Goal: Task Accomplishment & Management: Complete application form

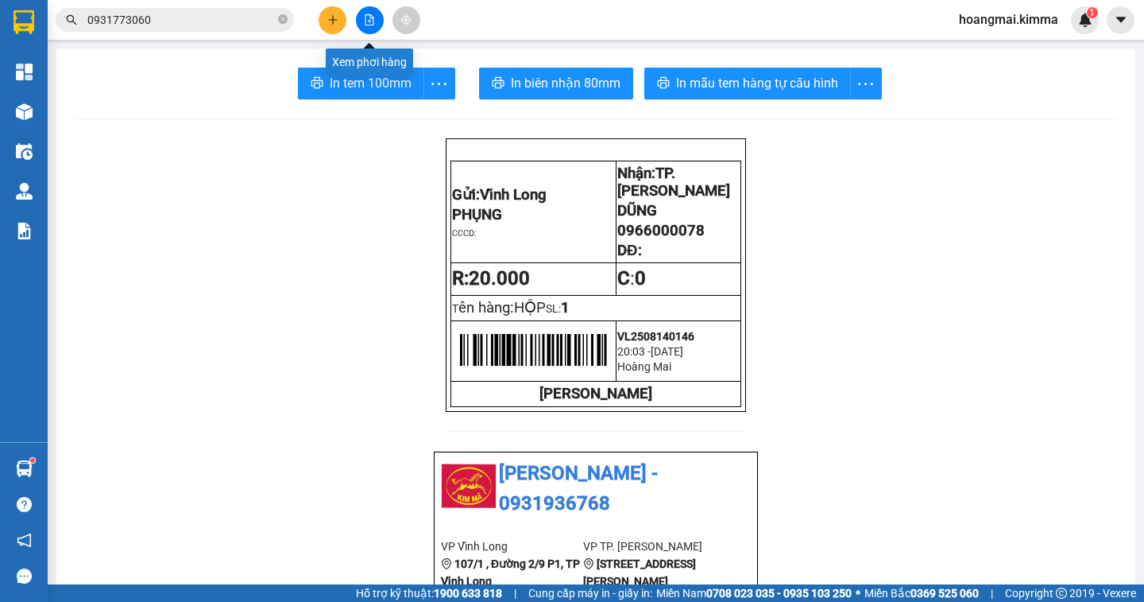
click at [369, 17] on icon "file-add" at bounding box center [369, 19] width 11 height 11
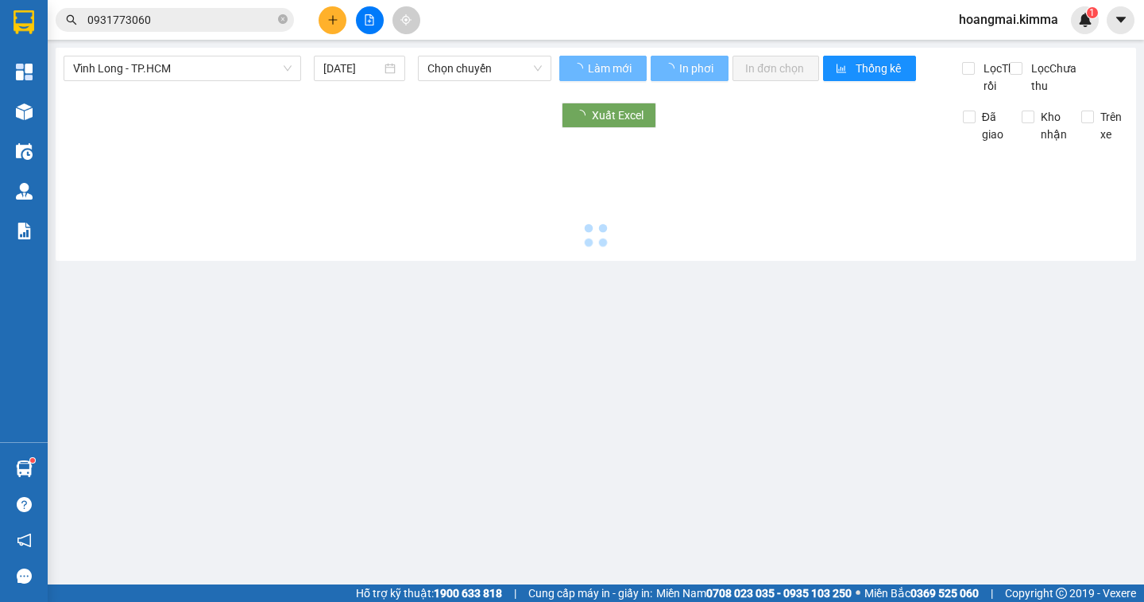
click at [197, 73] on span "Vĩnh Long - TP.HCM" at bounding box center [182, 68] width 219 height 24
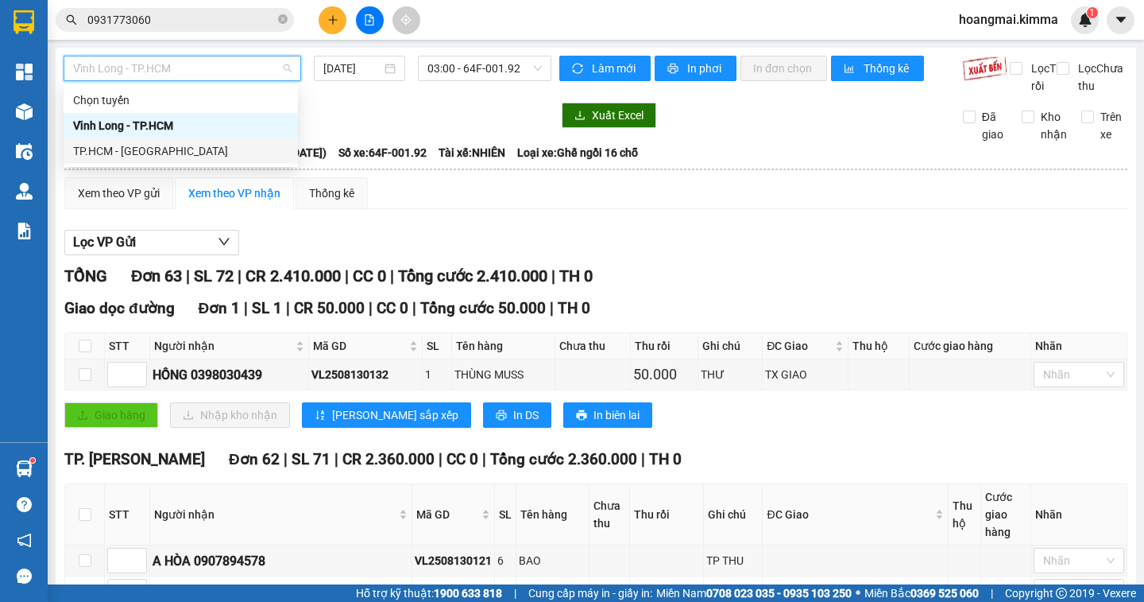
click at [143, 150] on div "TP.HCM - [GEOGRAPHIC_DATA]" at bounding box center [180, 150] width 215 height 17
type input "[DATE]"
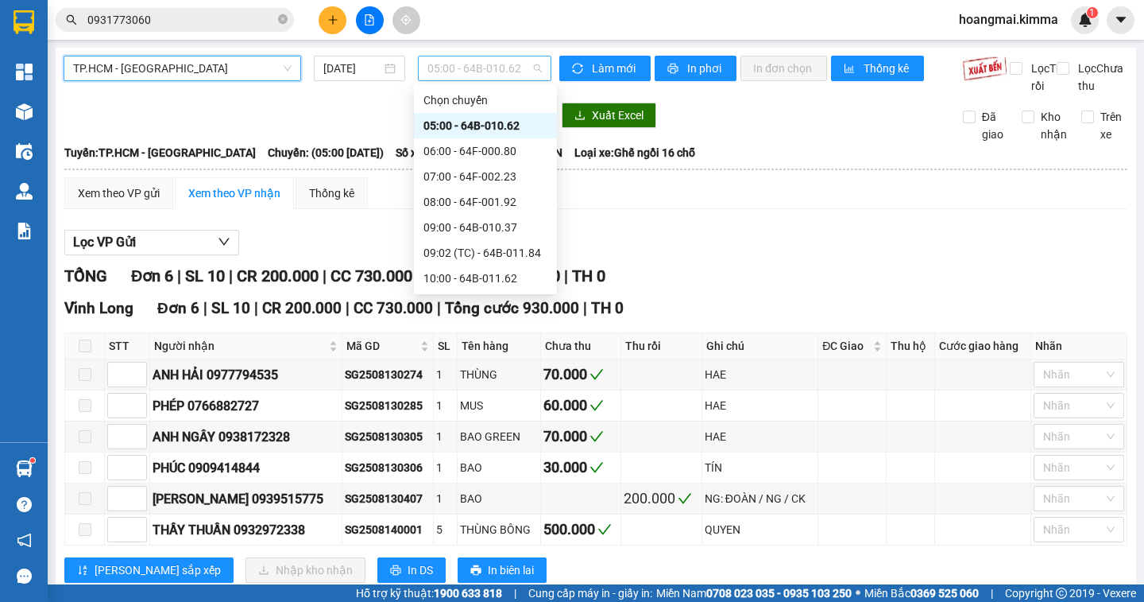
click at [464, 68] on span "05:00 - 64B-010.62" at bounding box center [485, 68] width 114 height 24
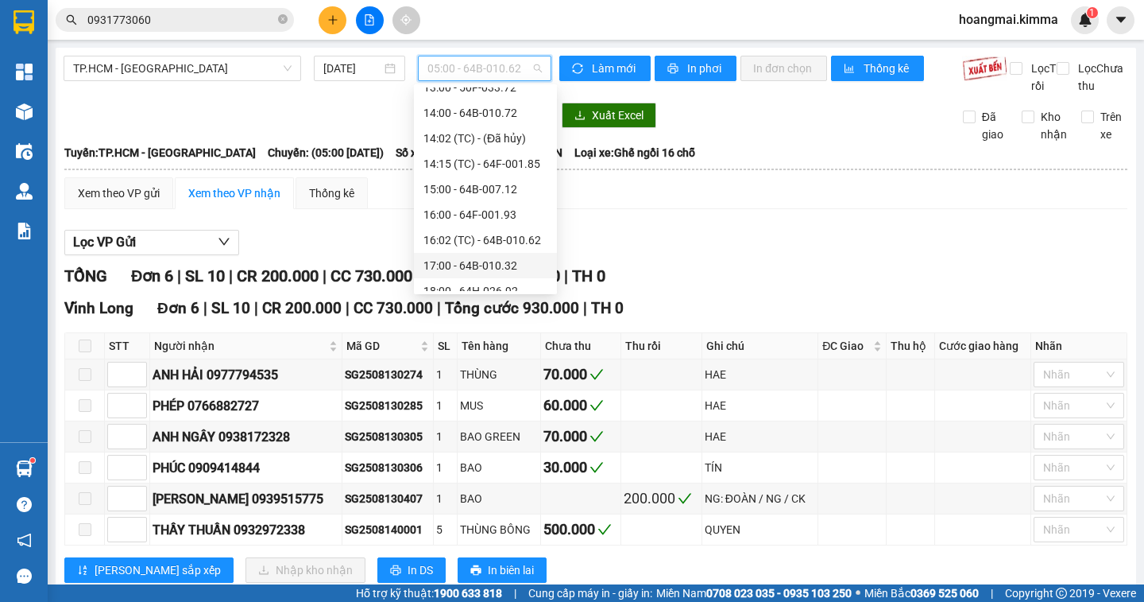
scroll to position [356, 0]
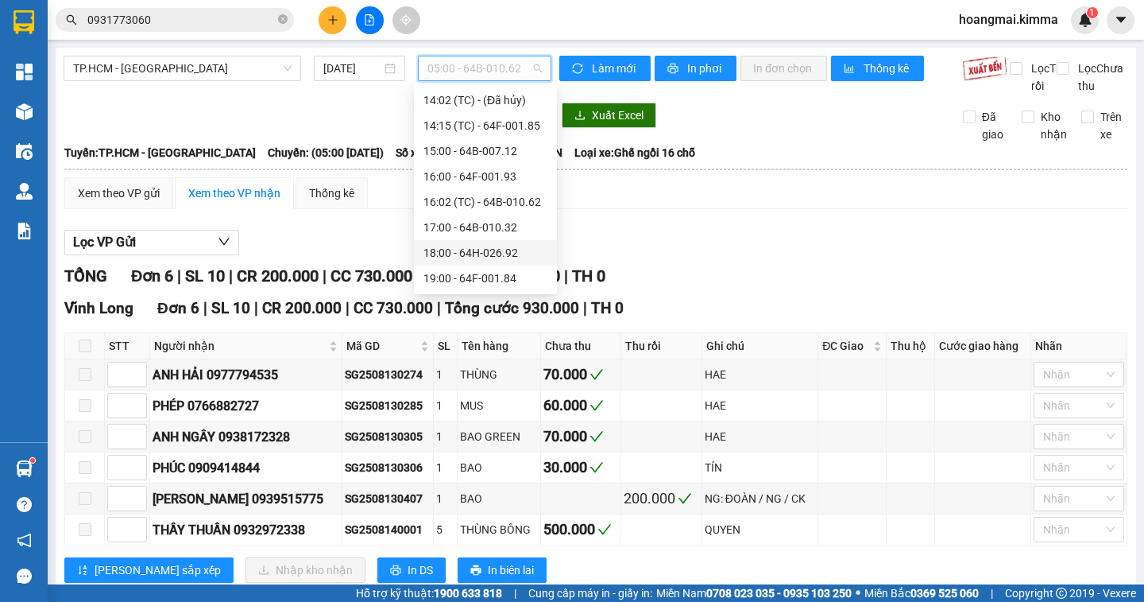
click at [525, 255] on div "18:00 - 64H-026.92" at bounding box center [486, 252] width 124 height 17
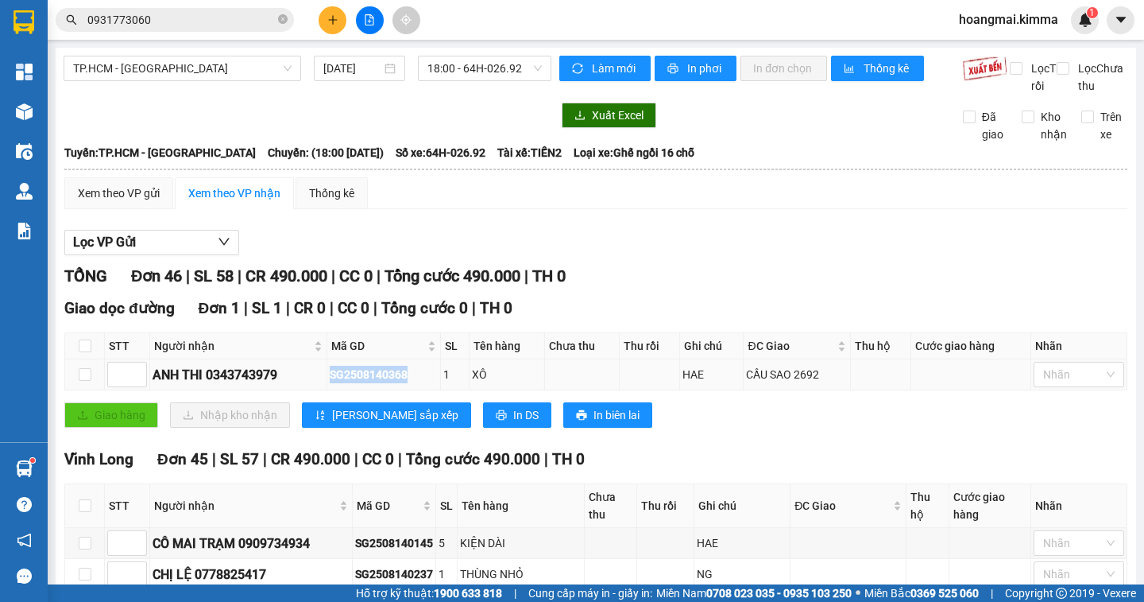
drag, startPoint x: 411, startPoint y: 392, endPoint x: 335, endPoint y: 397, distance: 76.4
click at [335, 383] on div "SG2508140368" at bounding box center [384, 374] width 108 height 17
copy div "SG2508140368"
click at [281, 17] on icon "close-circle" at bounding box center [283, 19] width 10 height 10
paste input "SG2508140368"
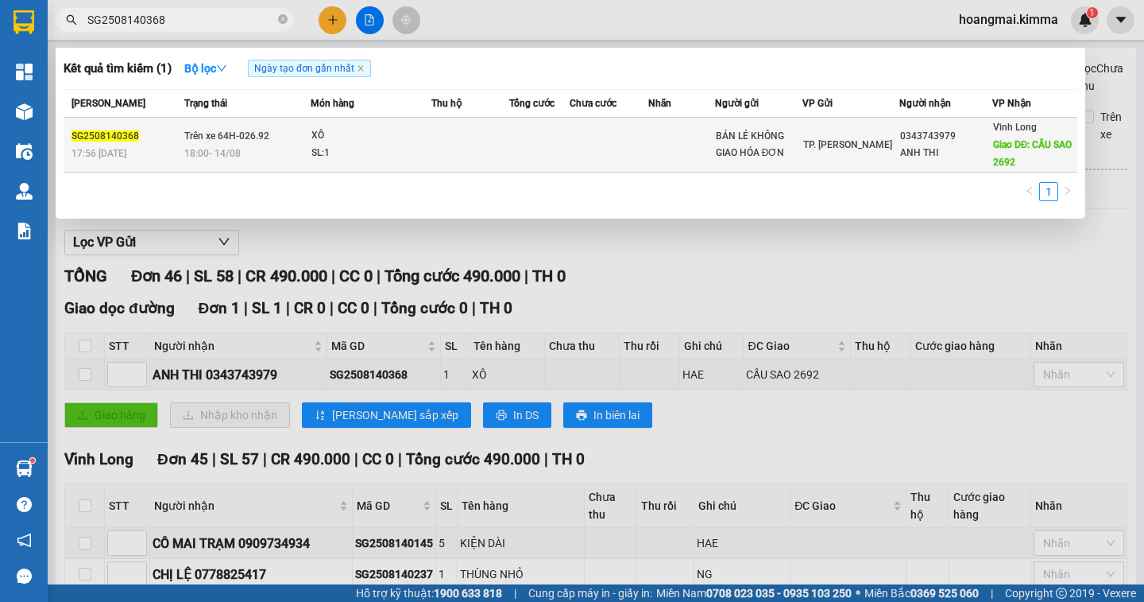
type input "SG2508140368"
click at [1004, 152] on div "Vĩnh Long Giao DĐ: CẦU SAO 2692" at bounding box center [1034, 144] width 83 height 52
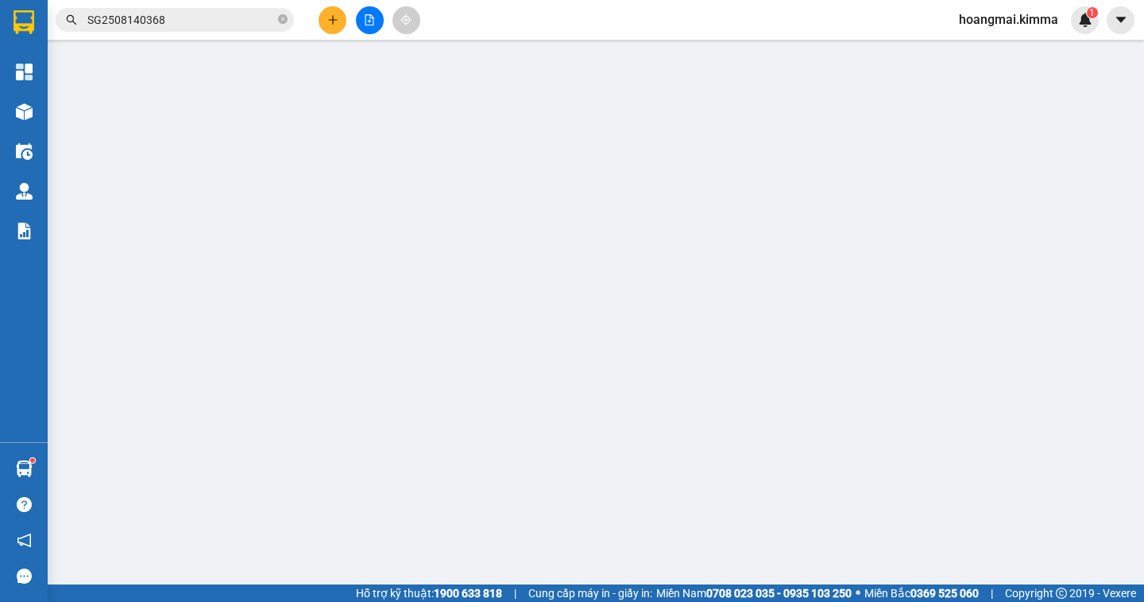
type input "BÁN LẺ KHÔNG GIAO HÓA ĐƠN"
type input "0343743979"
type input "ANH THI"
type input "CẦU SAO 2692"
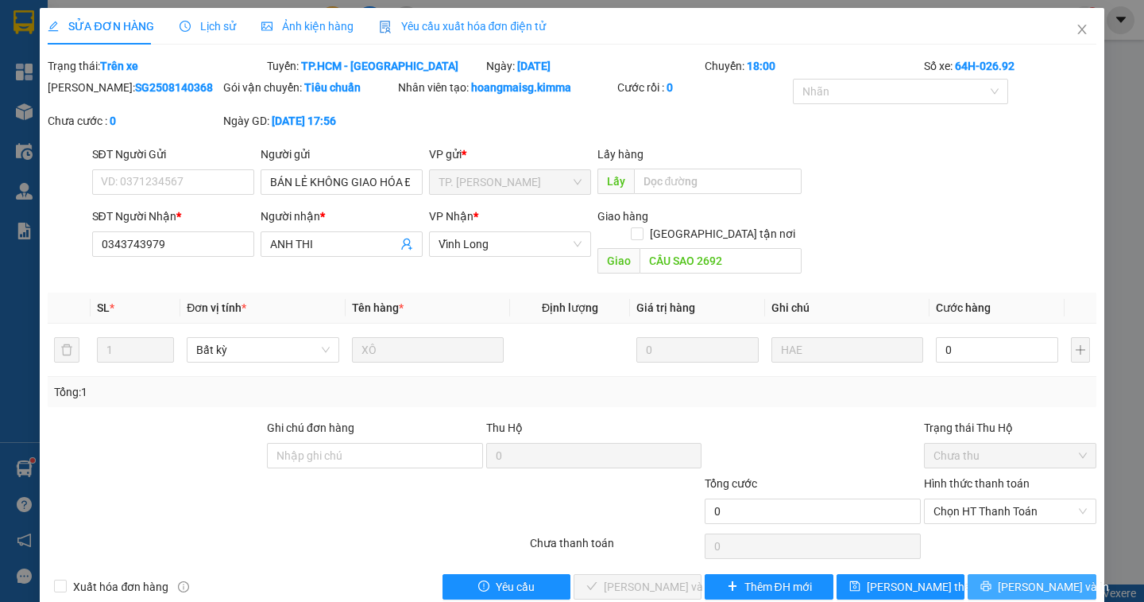
click at [1020, 578] on span "[PERSON_NAME] và In" at bounding box center [1053, 586] width 111 height 17
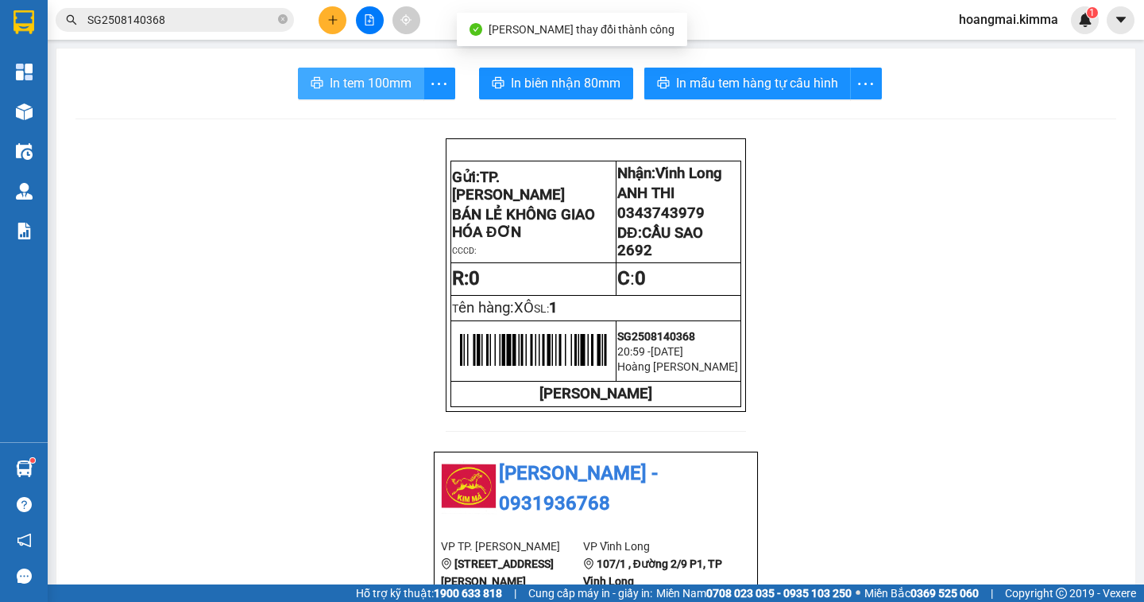
click at [354, 79] on span "In tem 100mm" at bounding box center [371, 83] width 82 height 20
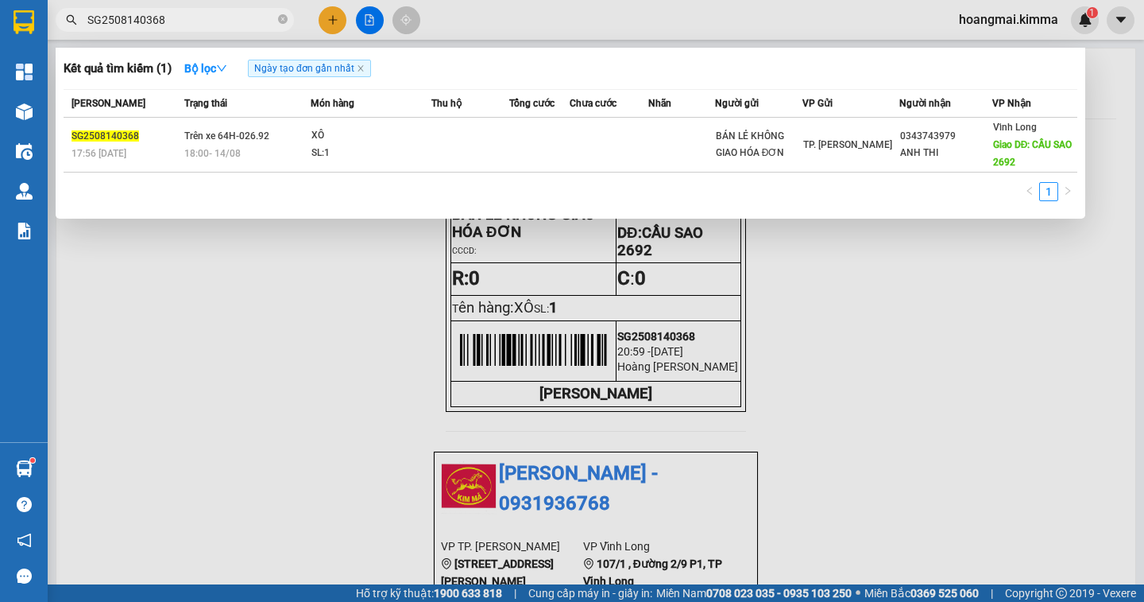
click at [167, 24] on input "SG2508140368" at bounding box center [181, 19] width 188 height 17
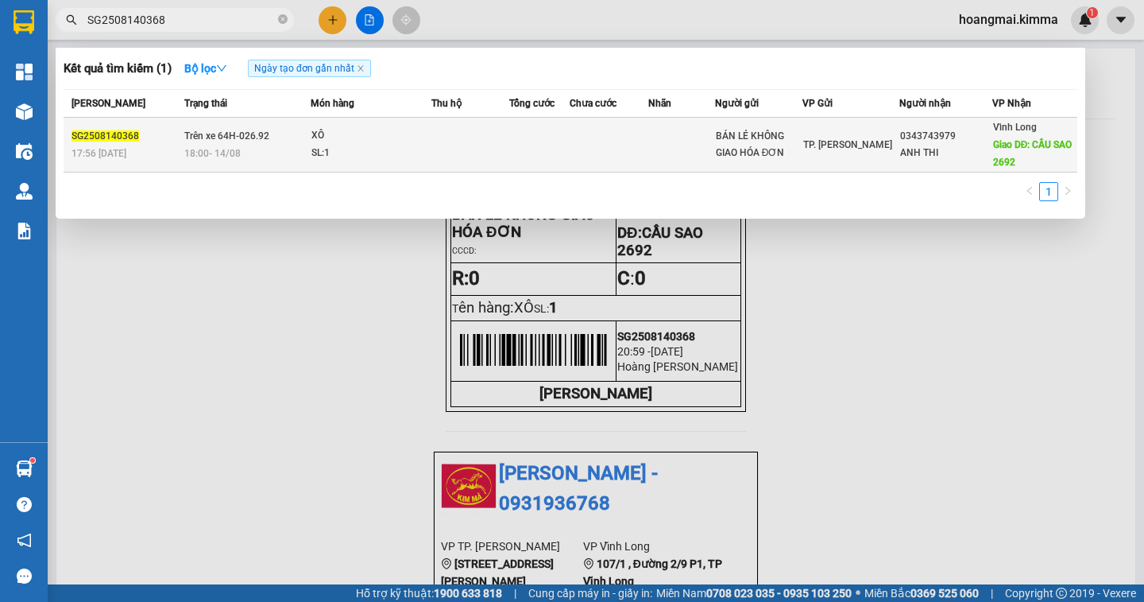
click at [997, 153] on div "Vĩnh Long Giao DĐ: CẦU SAO 2692" at bounding box center [1034, 144] width 83 height 52
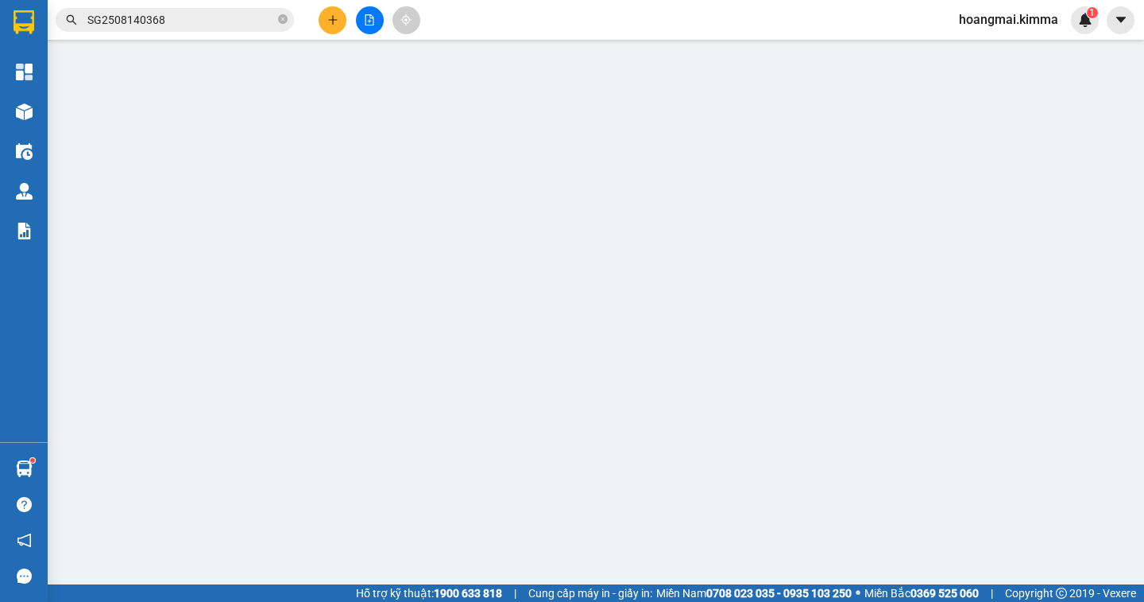
type input "BÁN LẺ KHÔNG GIAO HÓA ĐƠN"
type input "0343743979"
type input "ANH THI"
type input "CẦU SAO 2692"
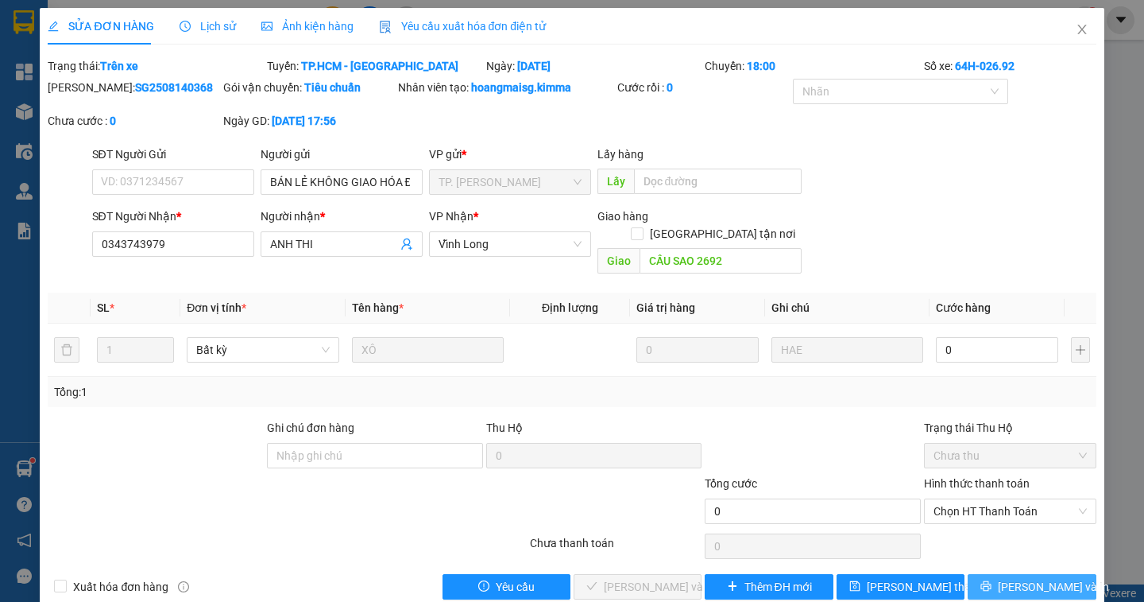
click at [1006, 578] on span "[PERSON_NAME] và In" at bounding box center [1053, 586] width 111 height 17
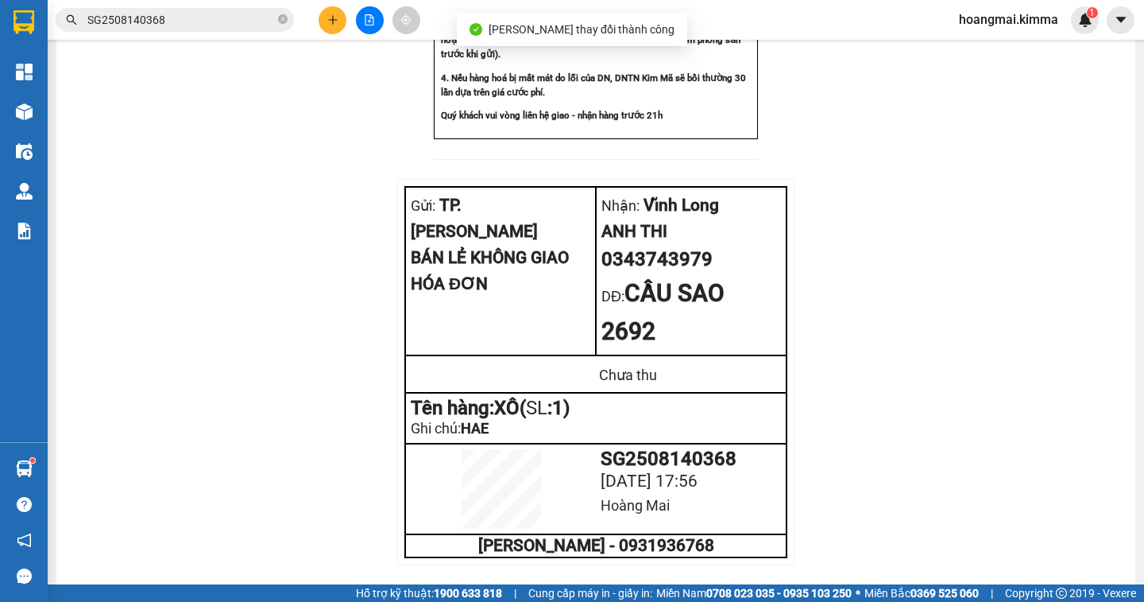
scroll to position [1158, 0]
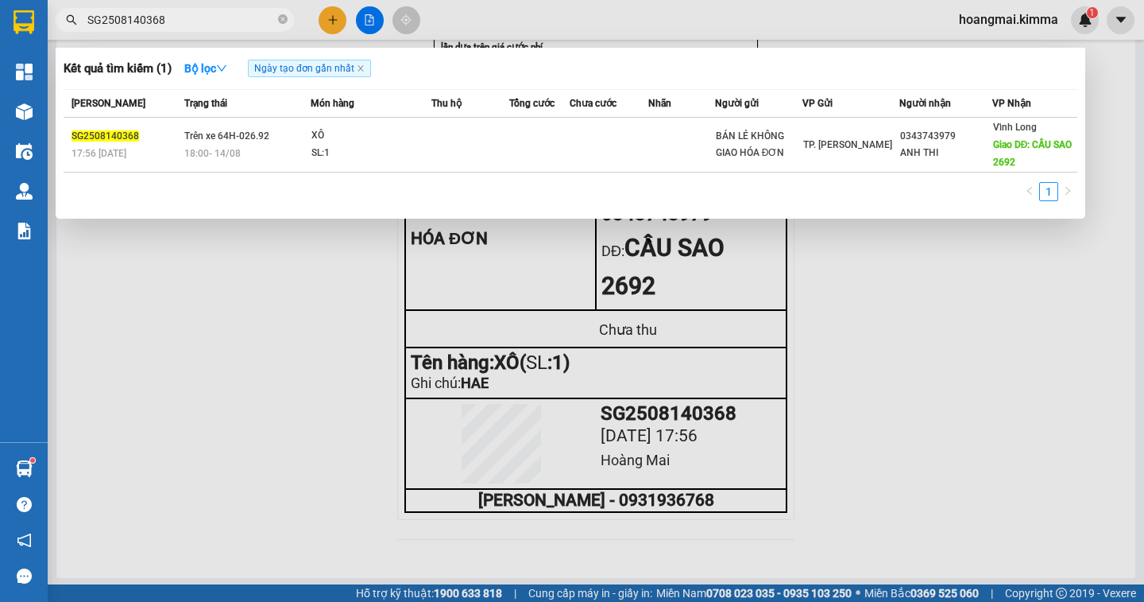
click at [185, 25] on input "SG2508140368" at bounding box center [181, 19] width 188 height 17
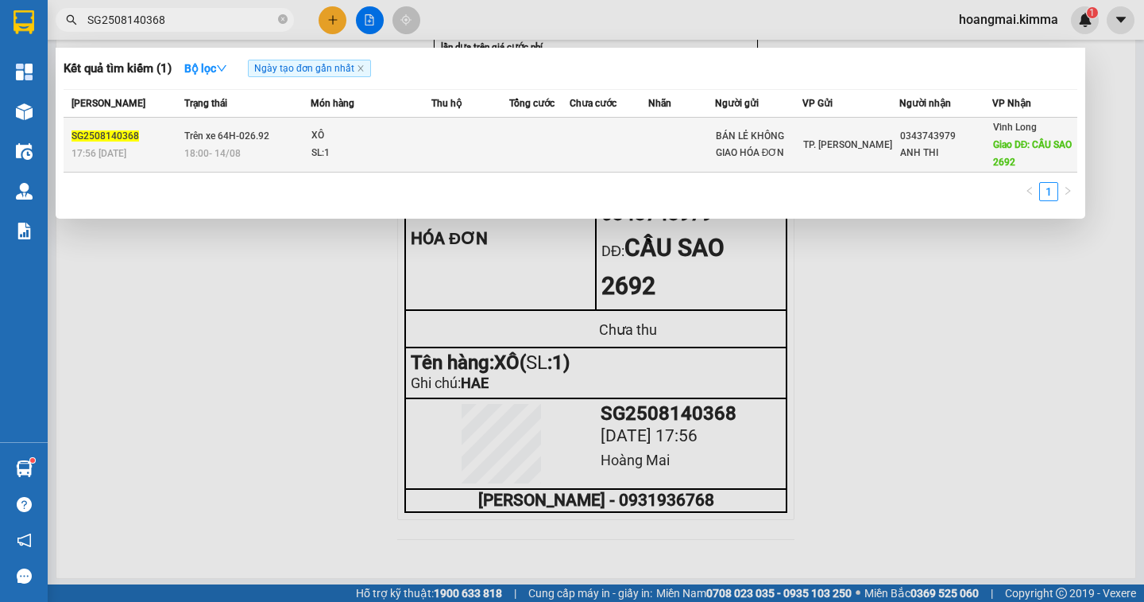
click at [1009, 157] on span "Giao DĐ: CẦU SAO 2692" at bounding box center [1032, 153] width 79 height 29
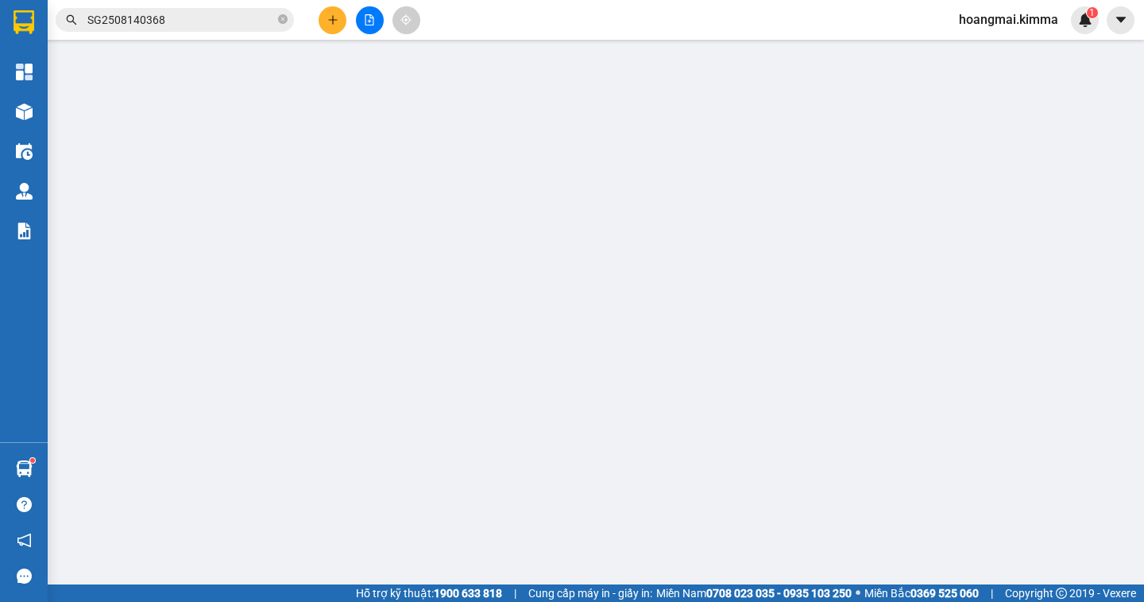
type input "BÁN LẺ KHÔNG GIAO HÓA ĐƠN"
type input "0343743979"
type input "ANH THI"
type input "CẦU SAO 2692"
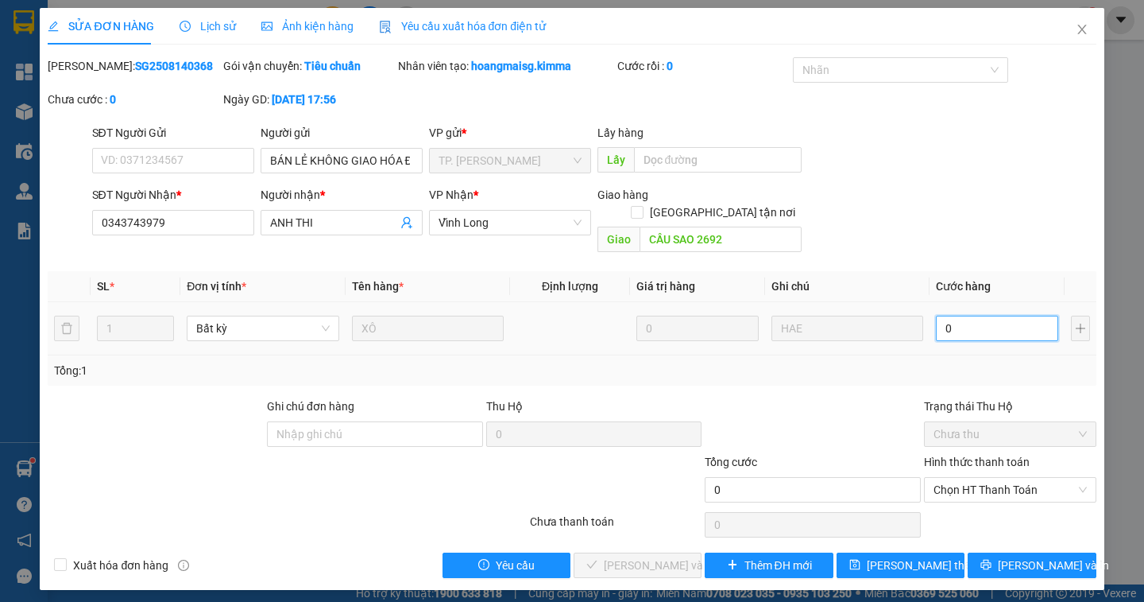
click at [964, 316] on input "0" at bounding box center [997, 328] width 122 height 25
type input "4"
type input "40"
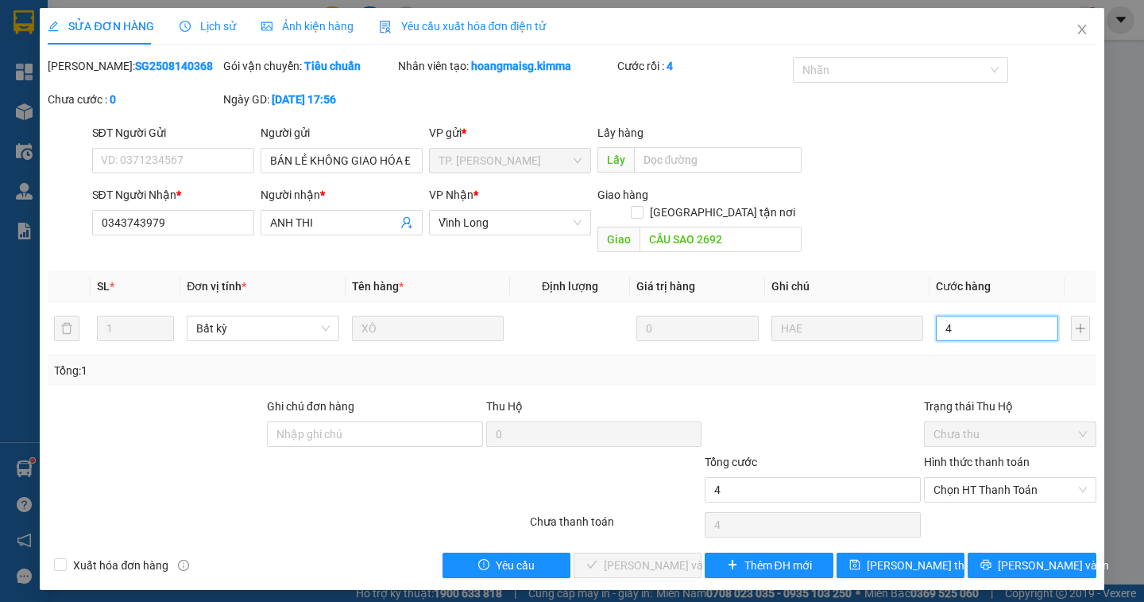
type input "40"
click at [1032, 478] on span "Chọn HT Thanh Toán" at bounding box center [1010, 490] width 153 height 24
type input "40"
type input "40.000"
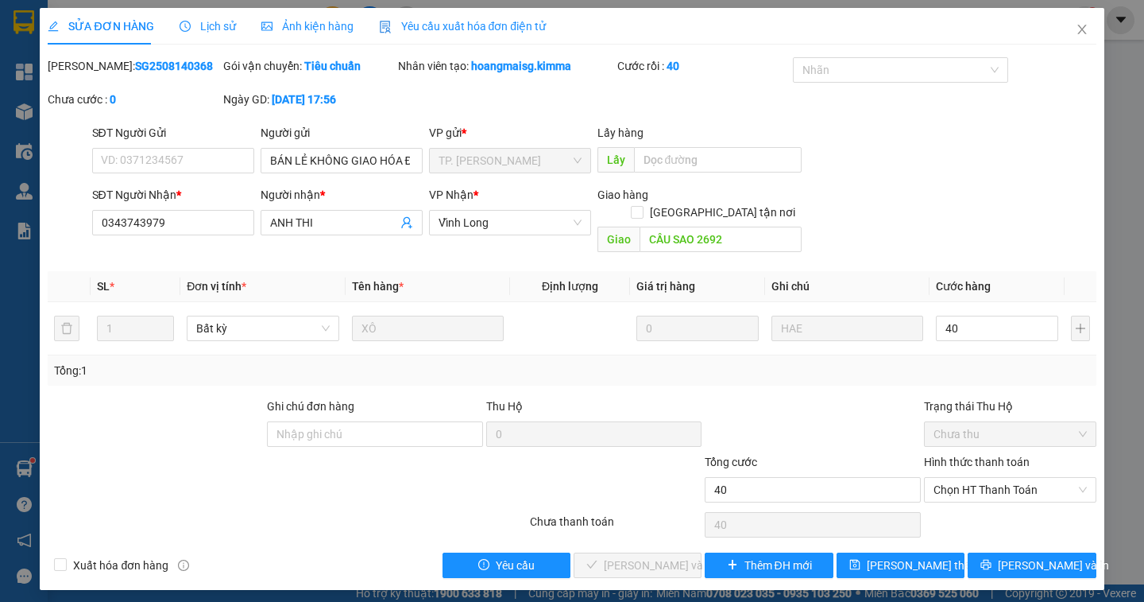
type input "40.000"
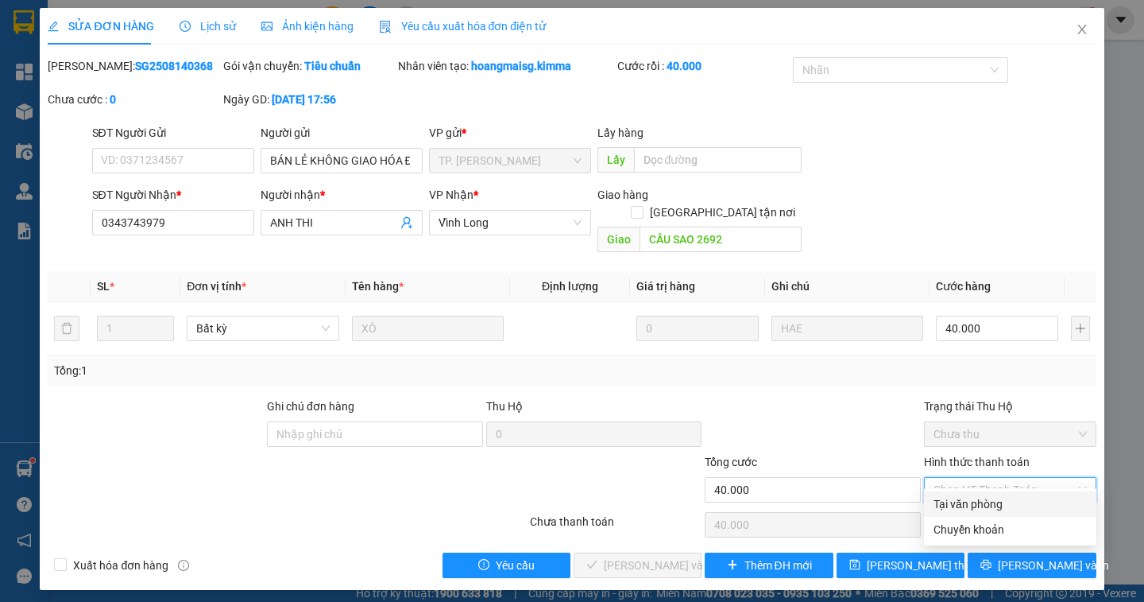
click at [1012, 507] on div "Tại văn phòng" at bounding box center [1010, 503] width 153 height 17
type input "0"
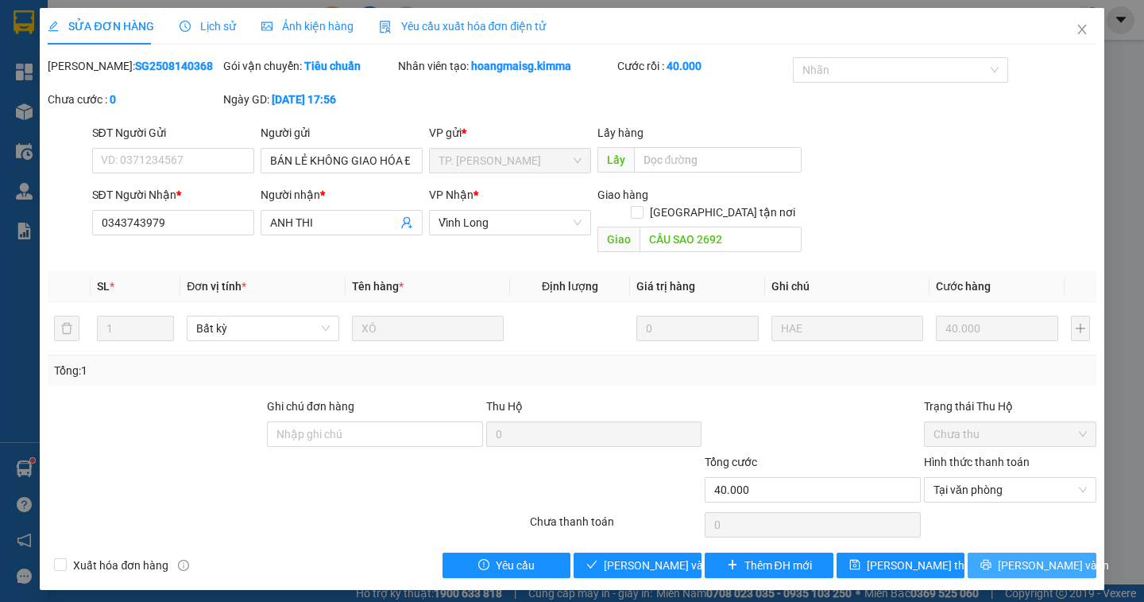
click at [1042, 556] on span "[PERSON_NAME] và In" at bounding box center [1053, 564] width 111 height 17
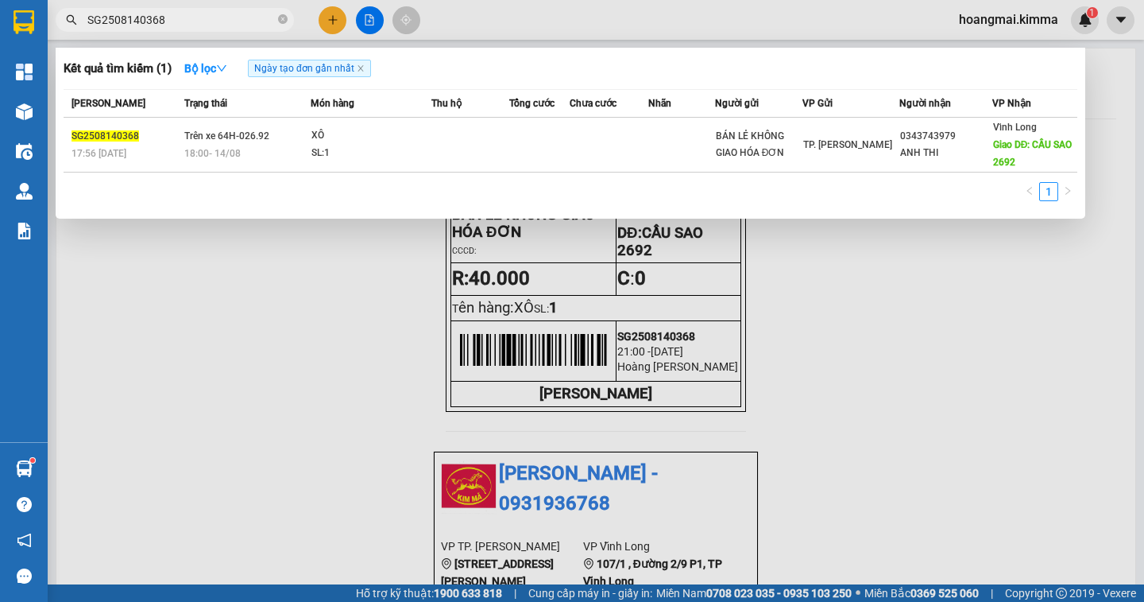
click at [161, 18] on input "SG2508140368" at bounding box center [181, 19] width 188 height 17
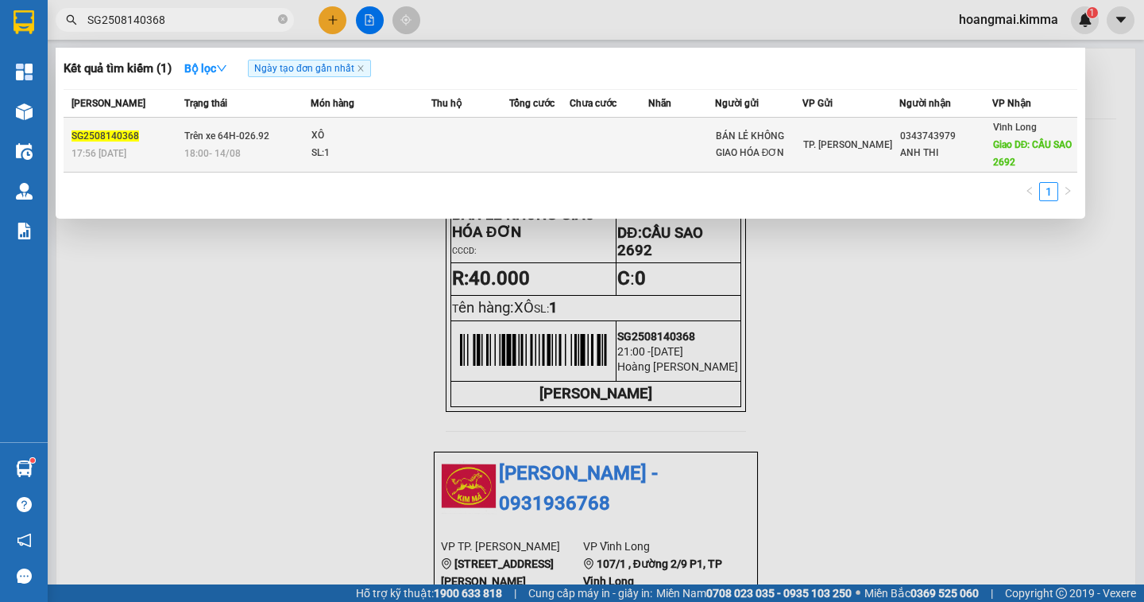
click at [928, 155] on div "ANH THI" at bounding box center [945, 153] width 91 height 17
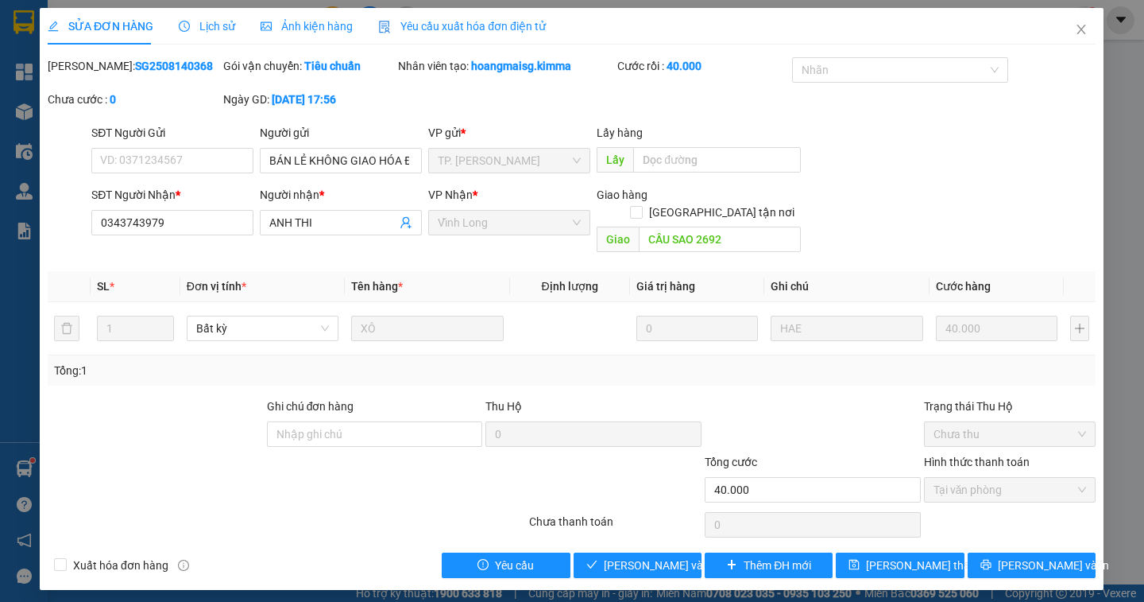
type input "BÁN LẺ KHÔNG GIAO HÓA ĐƠN"
type input "0343743979"
type input "ANH THI"
type input "CẦU SAO 2692"
type input "40.000"
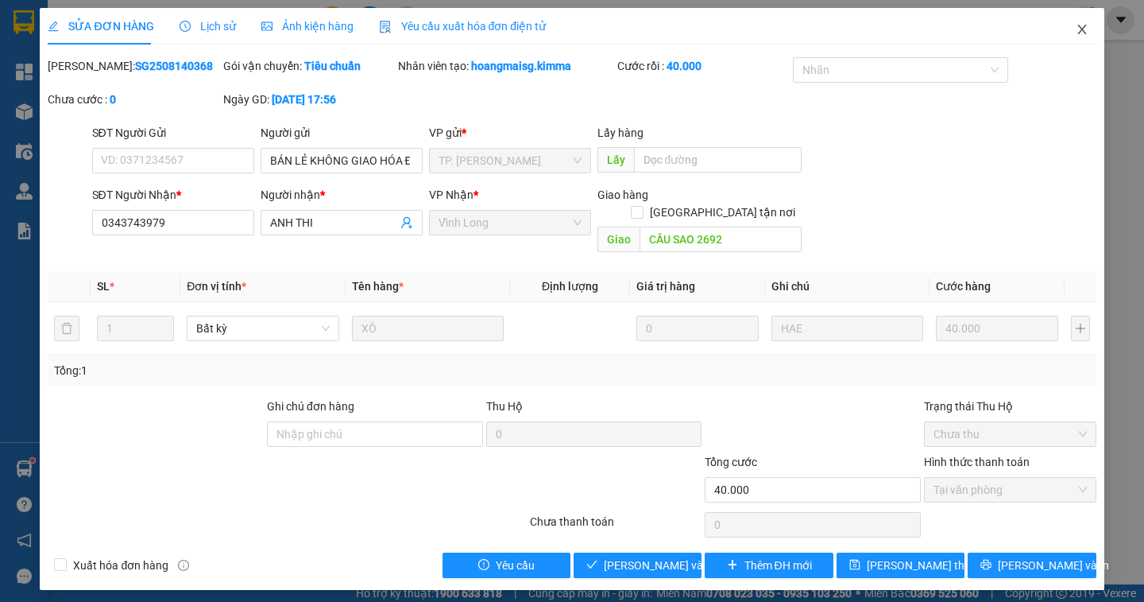
click at [1085, 35] on icon "close" at bounding box center [1082, 29] width 13 height 13
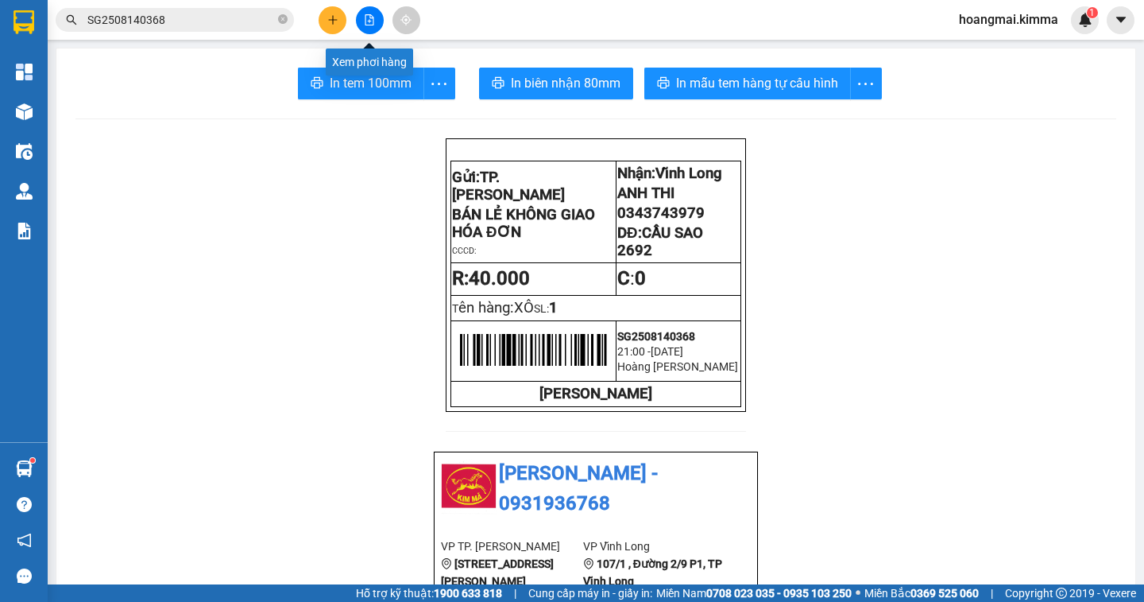
click at [374, 23] on icon "file-add" at bounding box center [370, 19] width 9 height 11
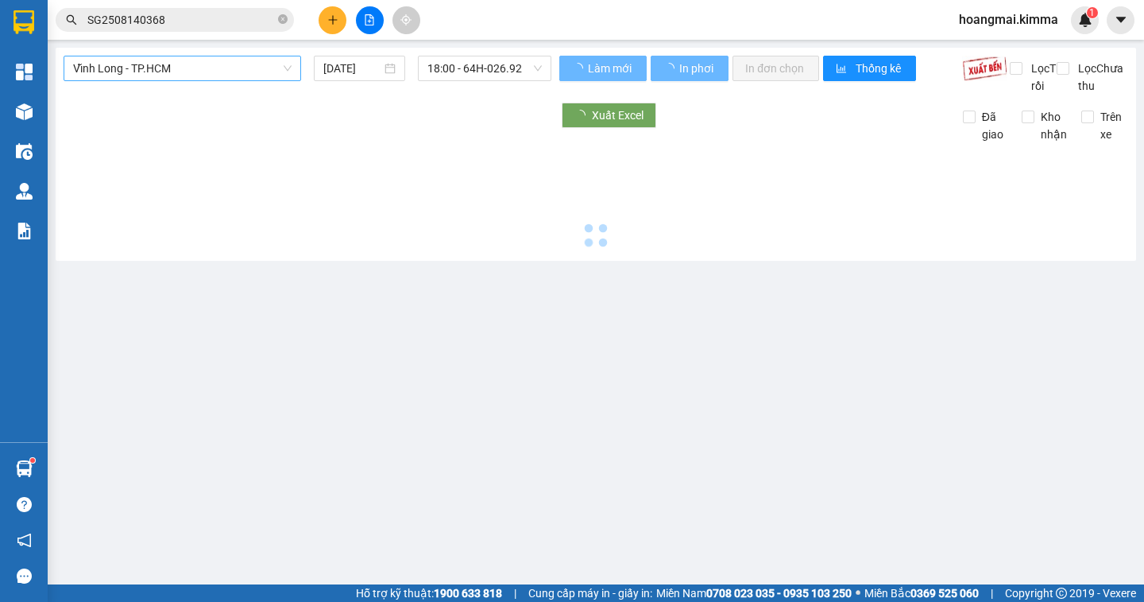
click at [181, 65] on span "Vĩnh Long - TP.HCM" at bounding box center [182, 68] width 219 height 24
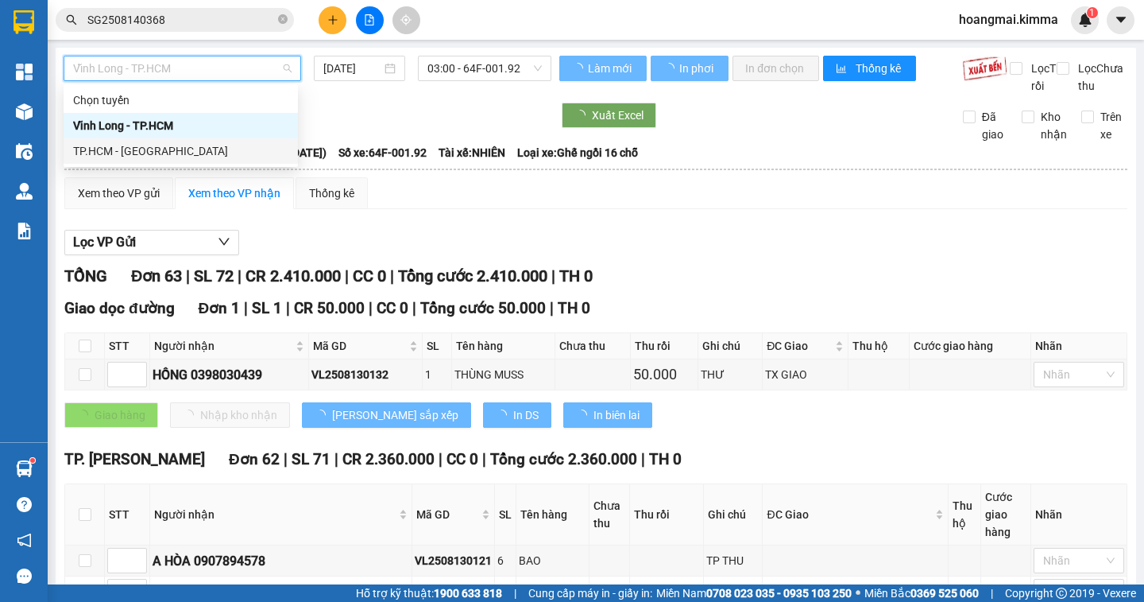
drag, startPoint x: 153, startPoint y: 156, endPoint x: 463, endPoint y: 91, distance: 315.8
click at [153, 156] on div "TP.HCM - [GEOGRAPHIC_DATA]" at bounding box center [180, 150] width 215 height 17
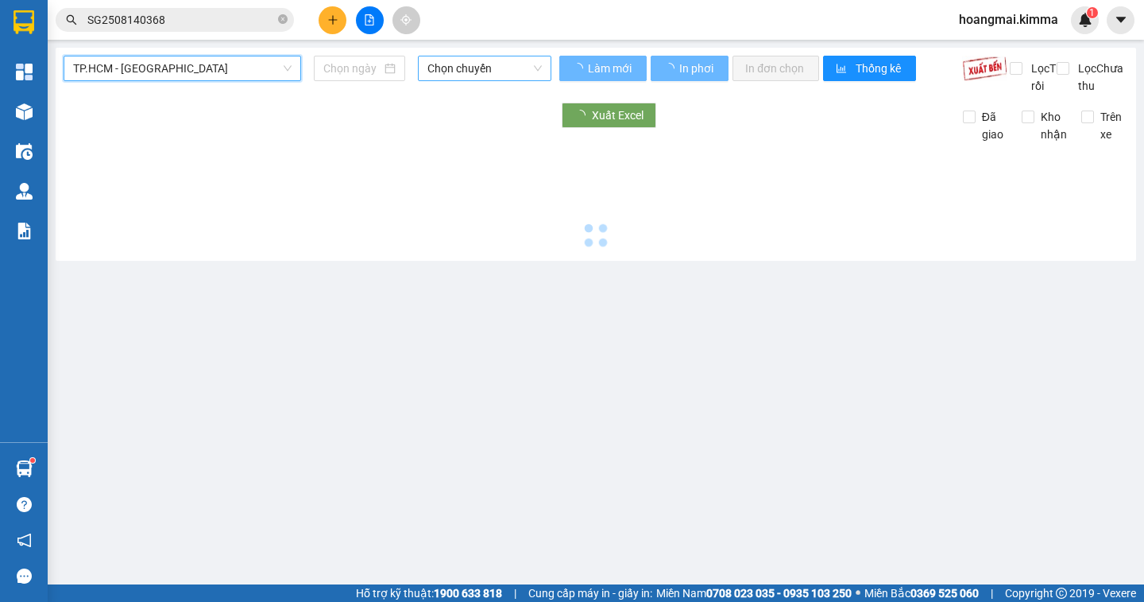
type input "[DATE]"
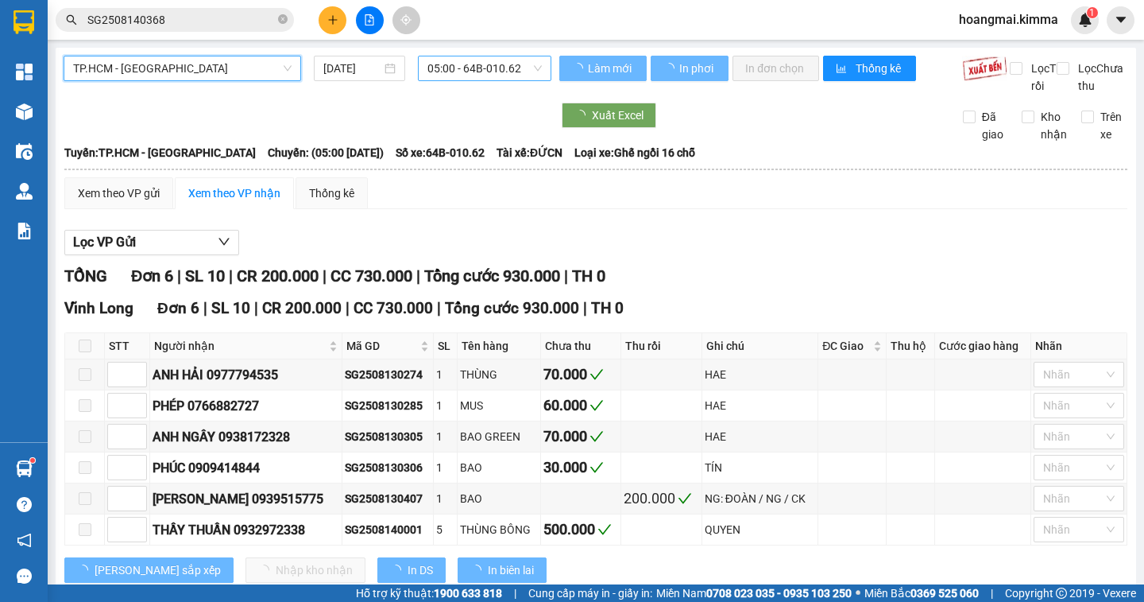
click at [509, 68] on span "05:00 - 64B-010.62" at bounding box center [485, 68] width 114 height 24
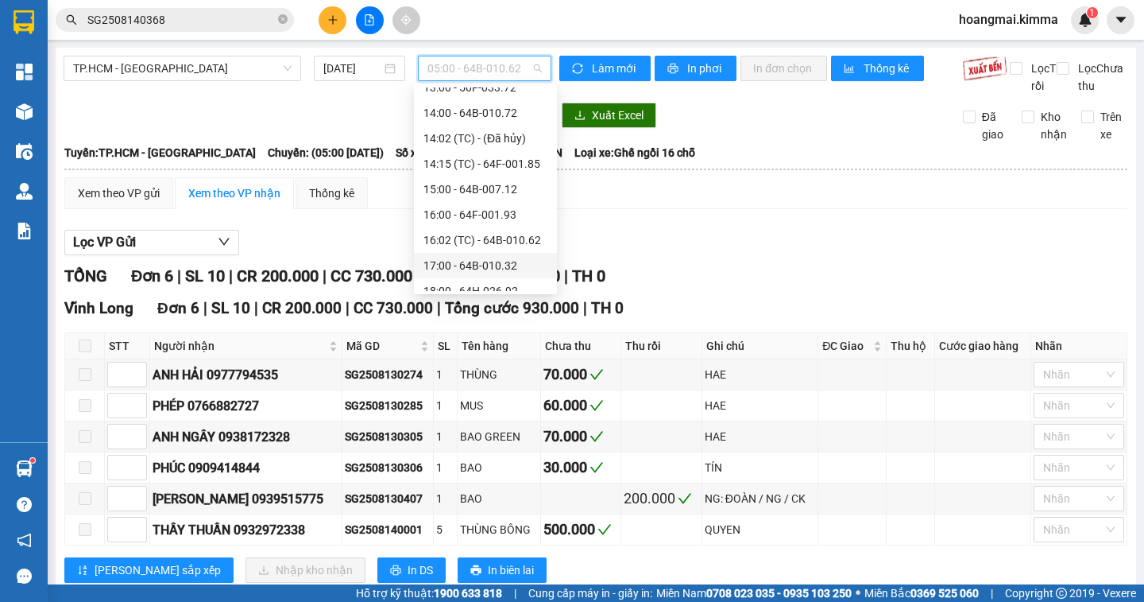
scroll to position [356, 0]
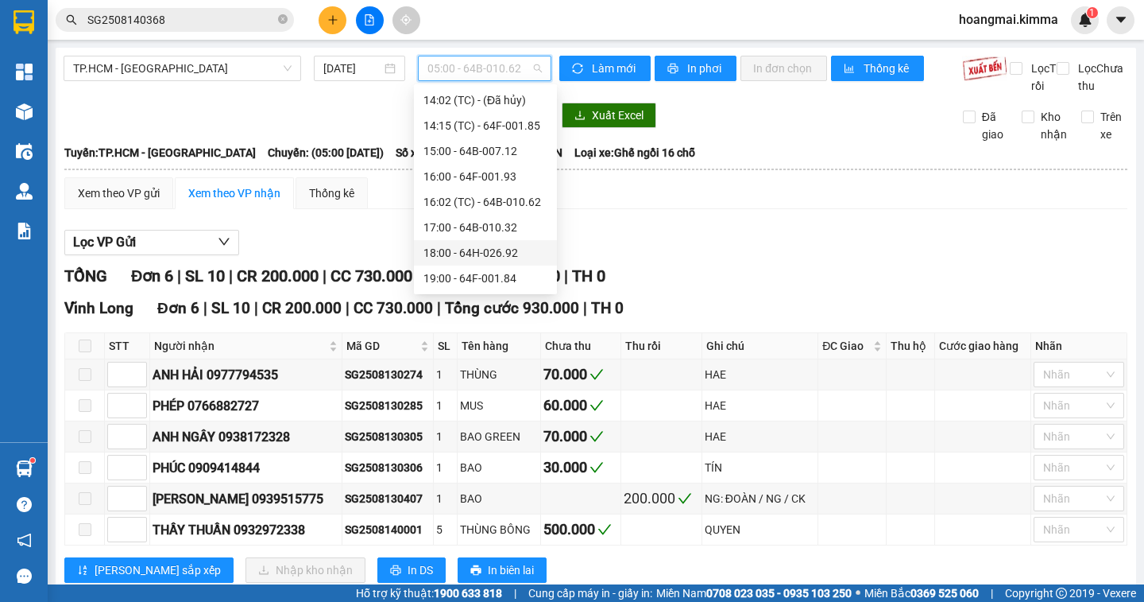
click at [520, 243] on div "18:00 - 64H-026.92" at bounding box center [485, 252] width 143 height 25
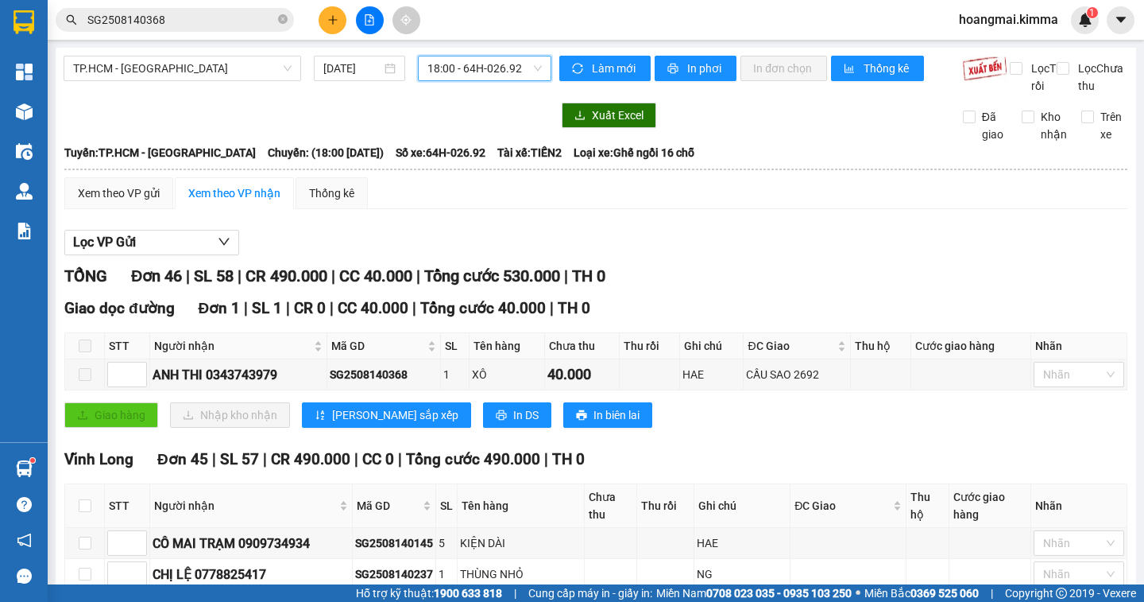
scroll to position [159, 0]
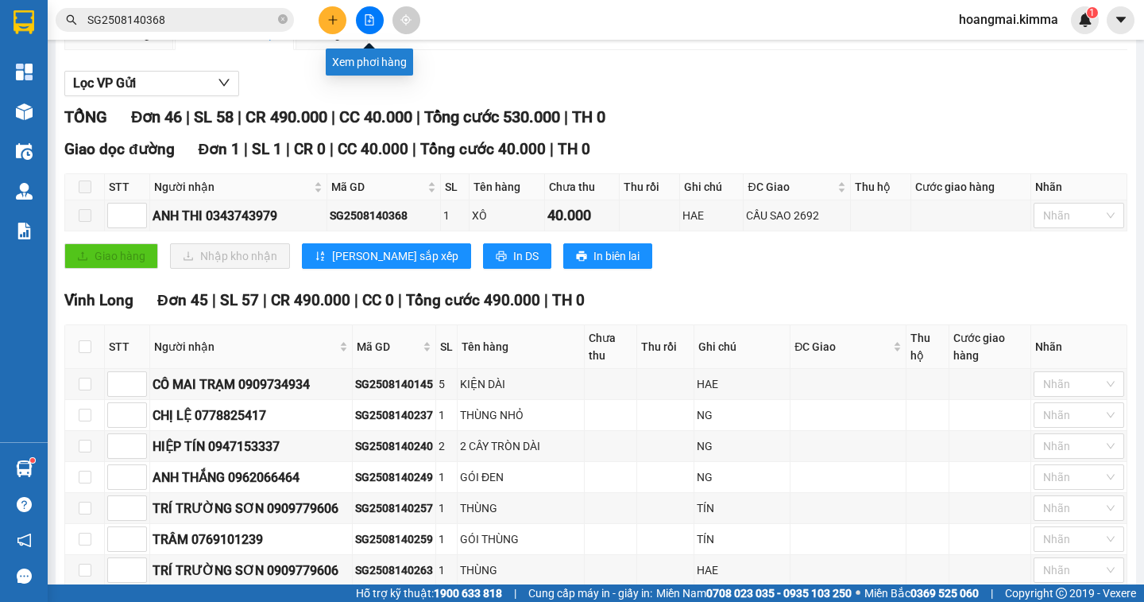
click at [366, 22] on icon "file-add" at bounding box center [370, 19] width 9 height 11
